Goal: Register for event/course

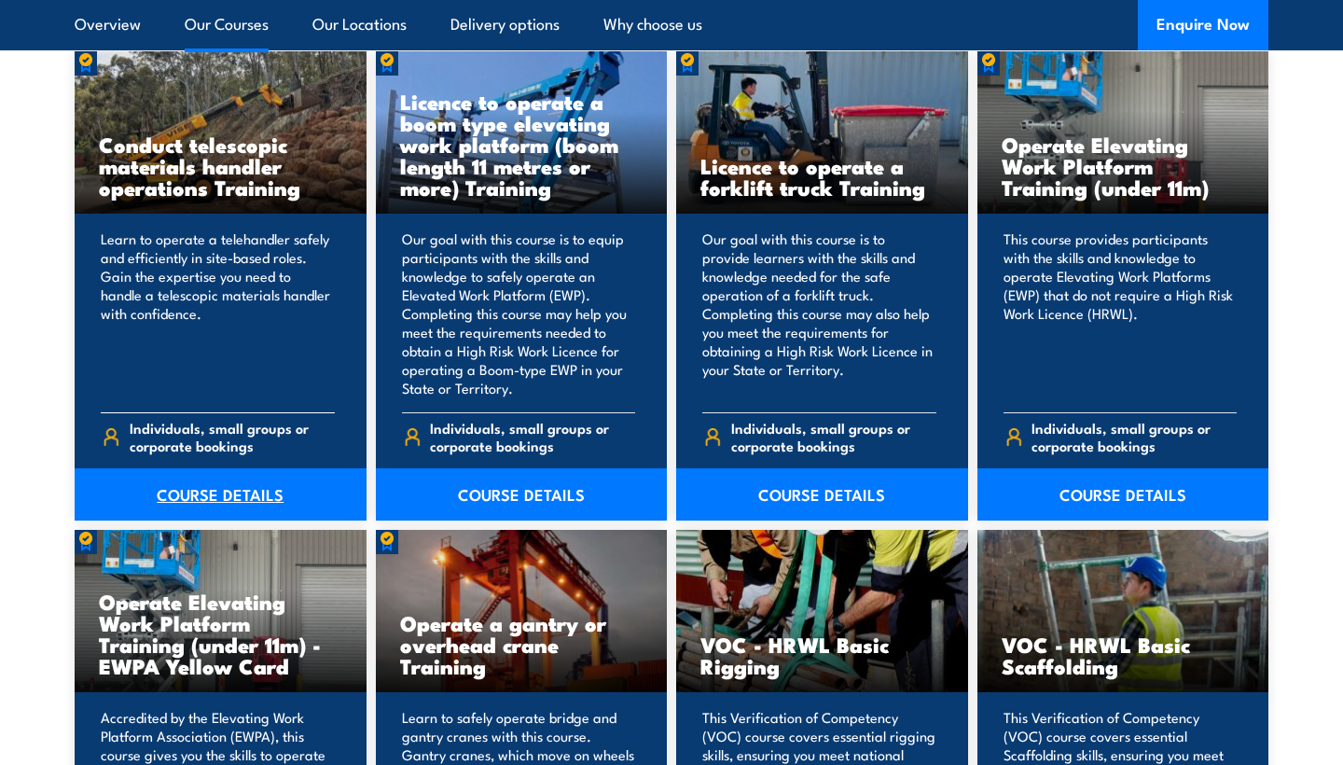
scroll to position [1523, 0]
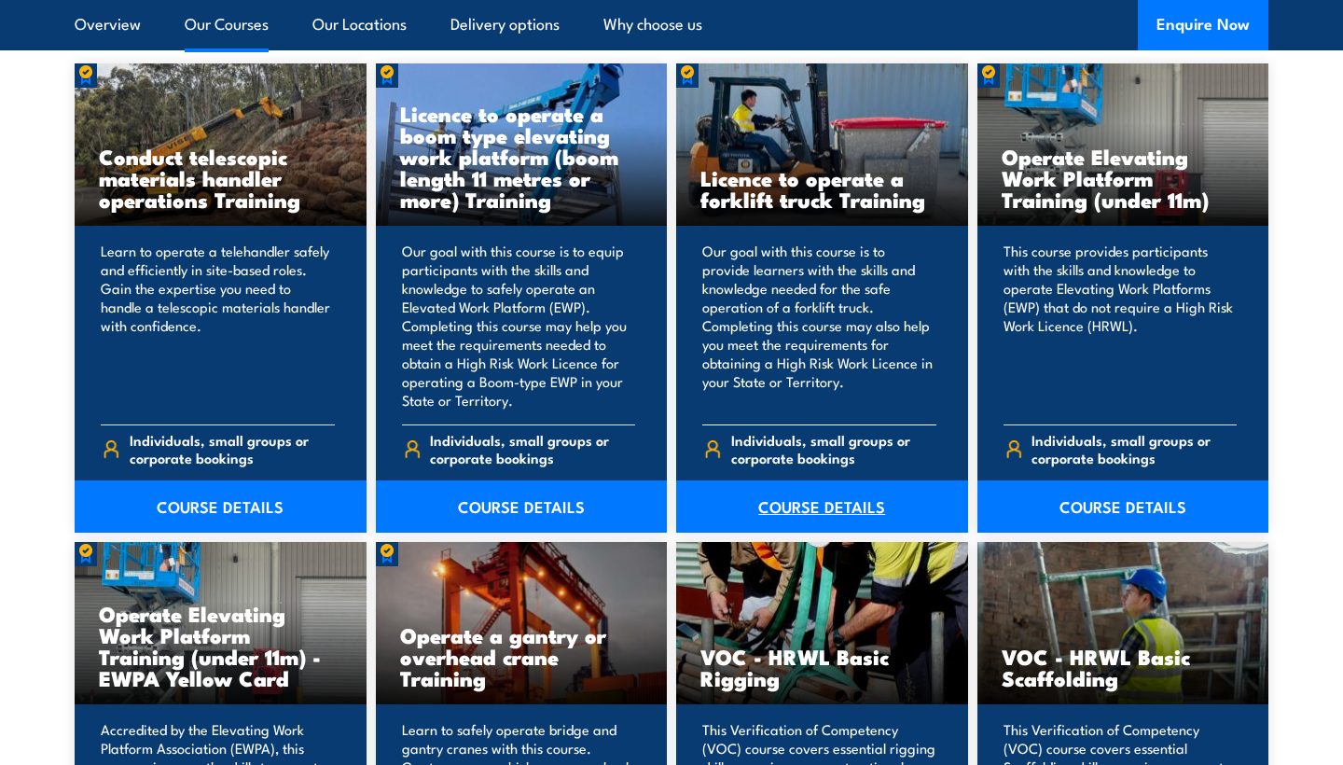
click at [765, 495] on link "COURSE DETAILS" at bounding box center [822, 506] width 292 height 52
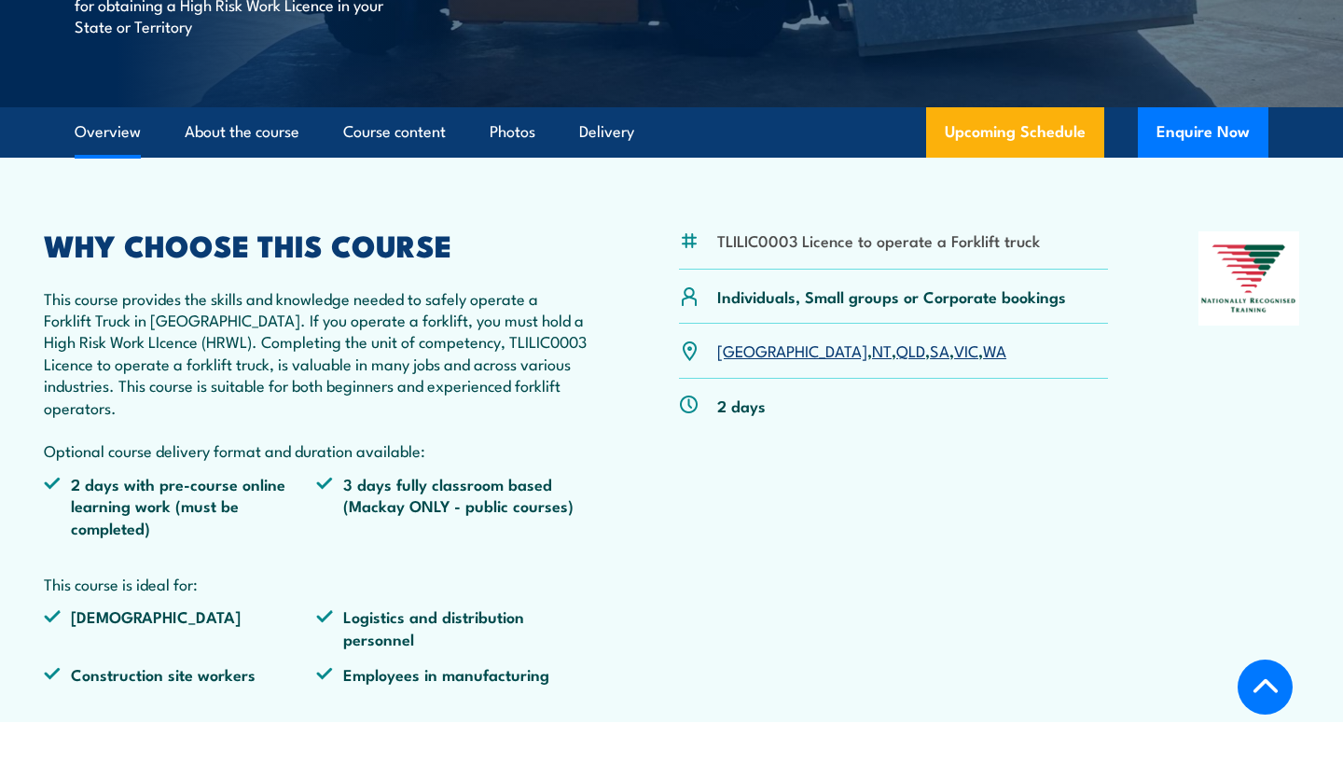
scroll to position [477, 0]
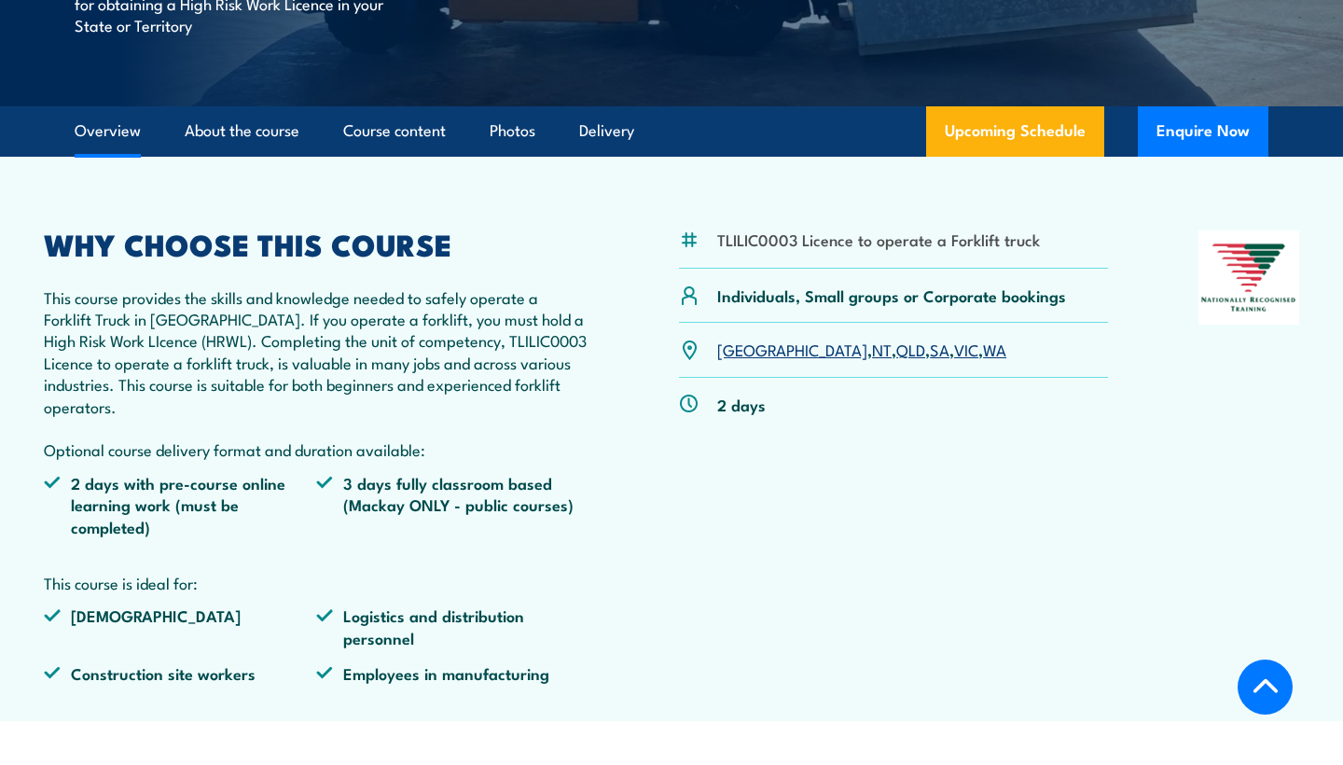
click at [177, 662] on li "Construction site workers" at bounding box center [180, 672] width 272 height 21
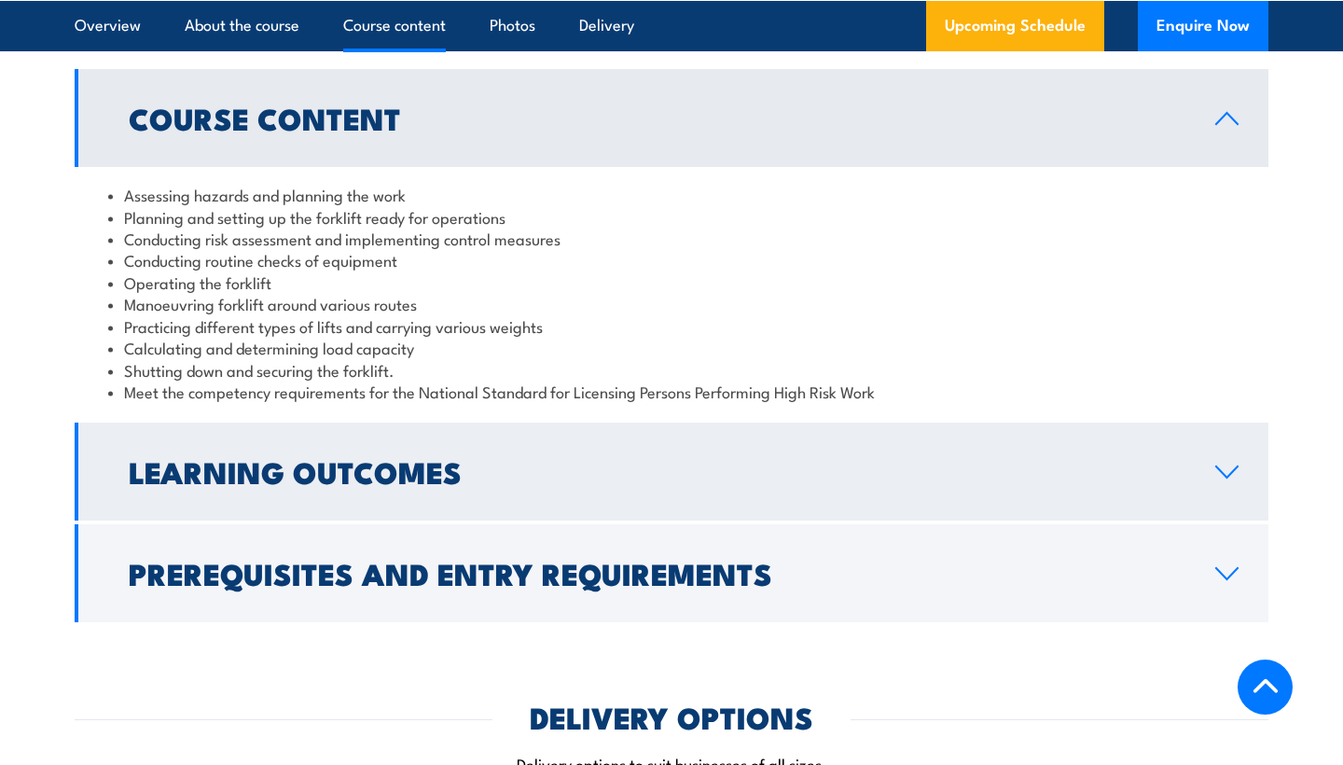
scroll to position [1719, 0]
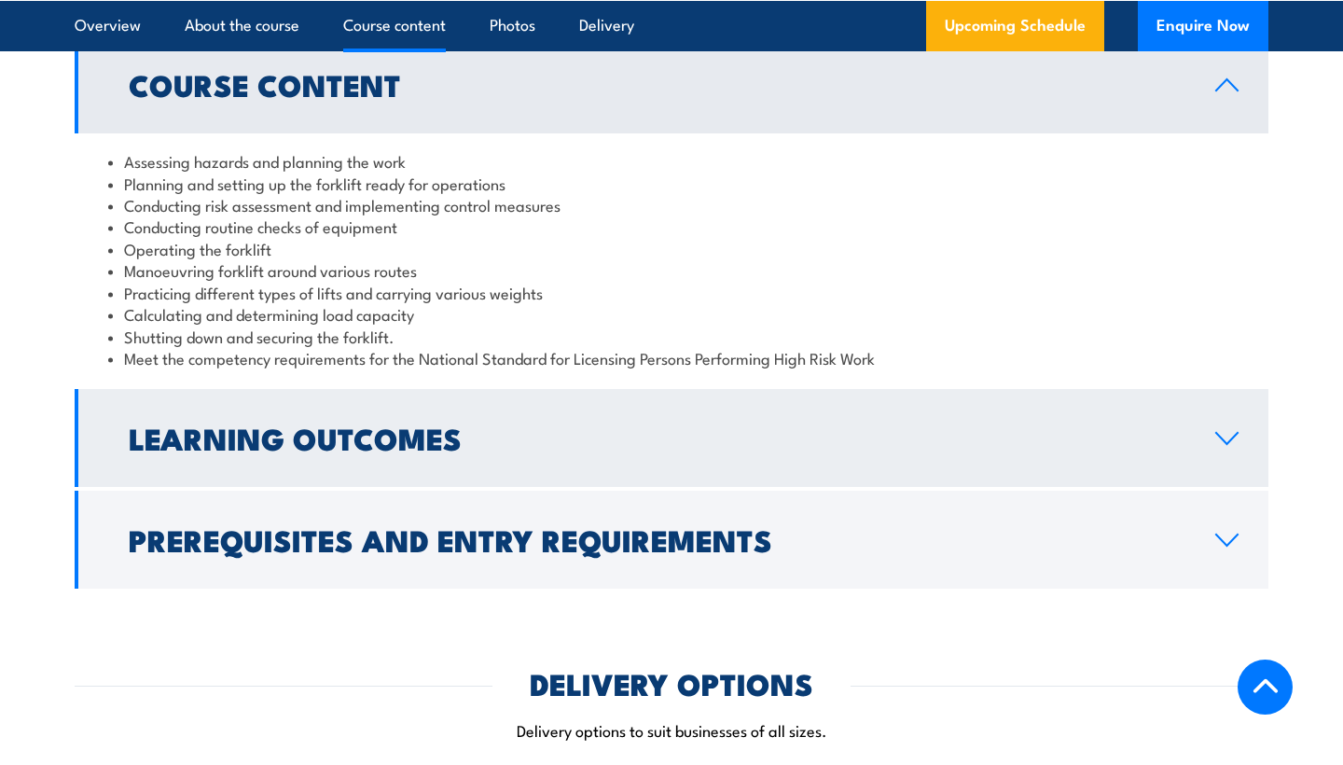
click at [317, 447] on link "Learning Outcomes" at bounding box center [672, 438] width 1194 height 98
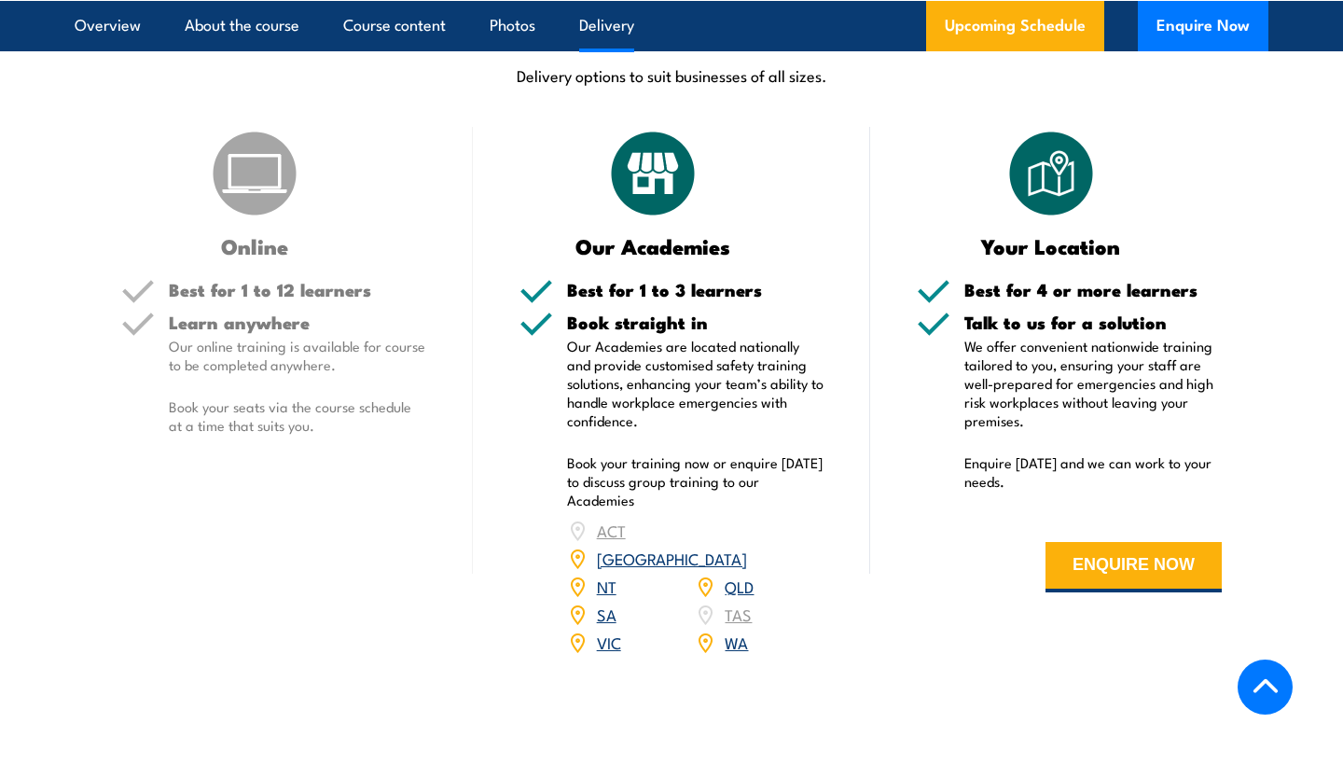
scroll to position [2251, 0]
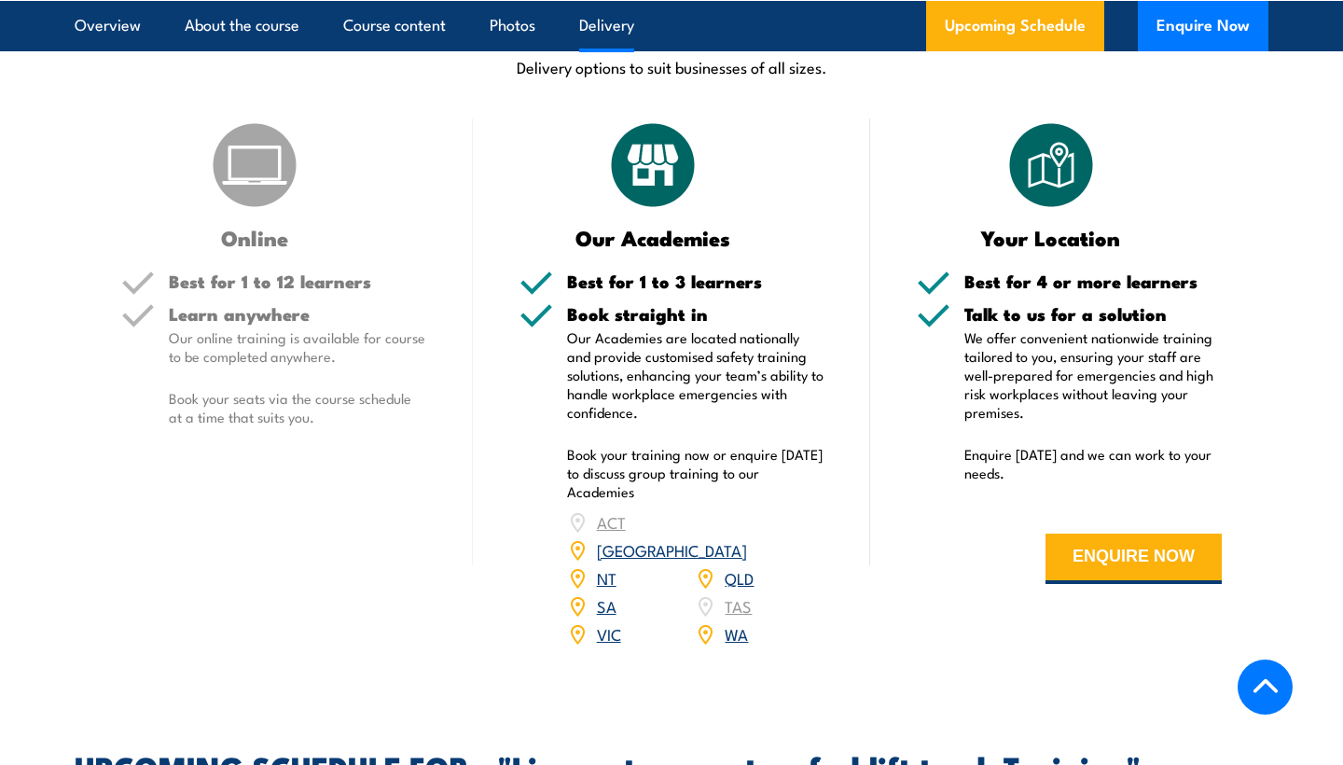
click at [730, 622] on link "WA" at bounding box center [736, 633] width 23 height 22
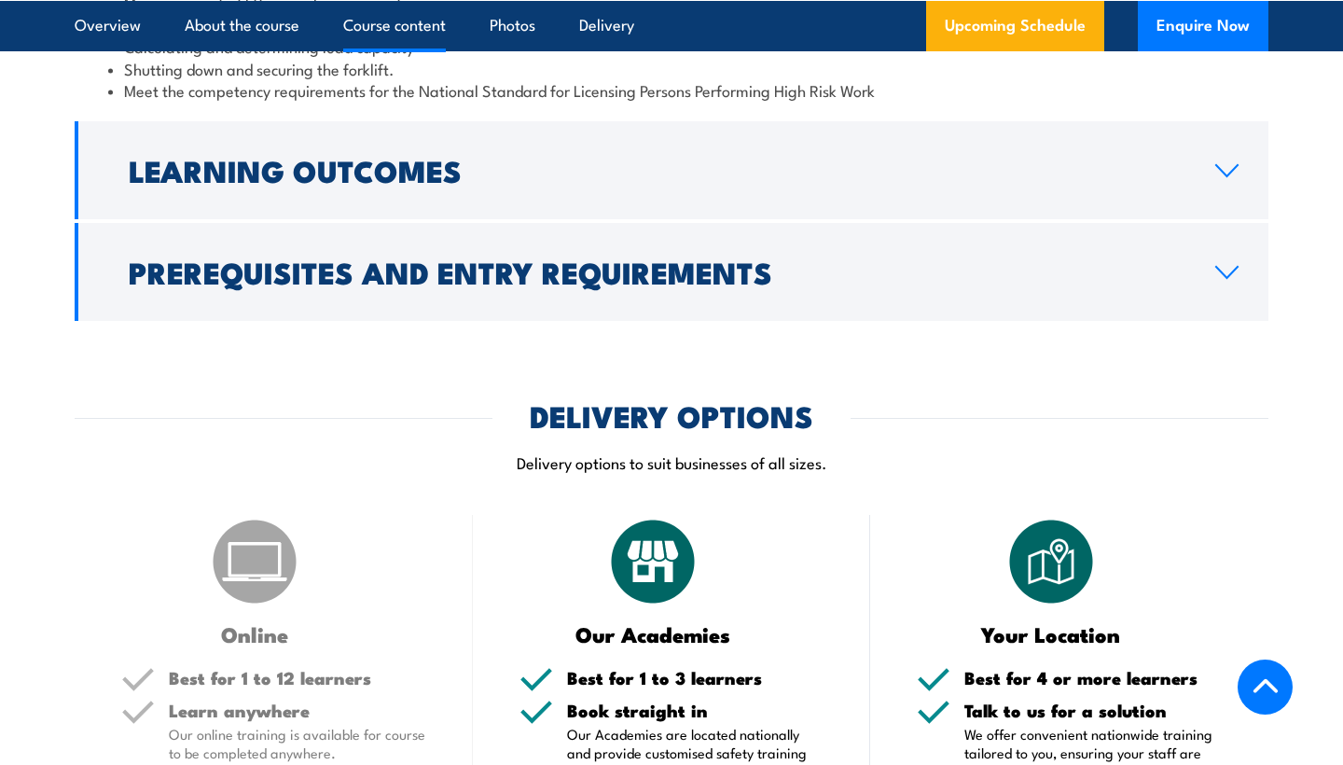
scroll to position [1923, 0]
